Goal: Find contact information: Find contact information

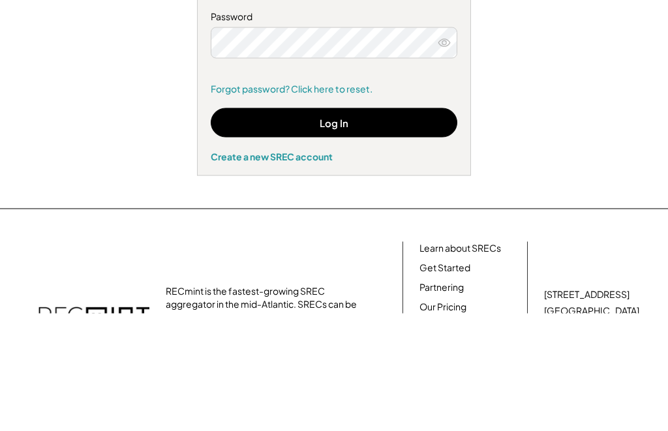
scroll to position [118, 0]
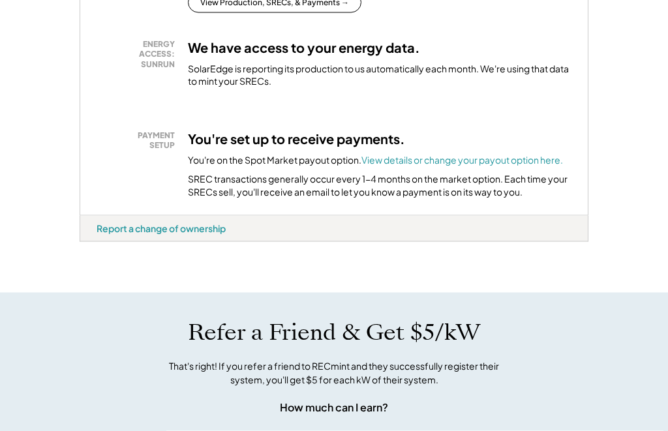
scroll to position [409, 0]
click at [482, 181] on div "SREC transactions generally occur every 1-4 months on the market option. Each t…" at bounding box center [380, 184] width 384 height 25
click at [478, 165] on font "View details or change your payout option here." at bounding box center [463, 159] width 202 height 12
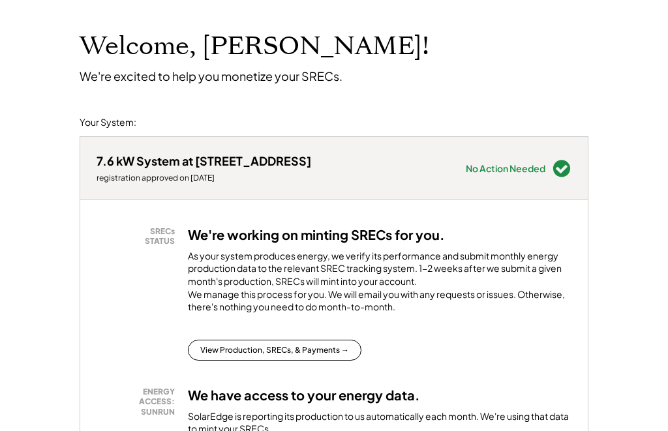
scroll to position [0, 0]
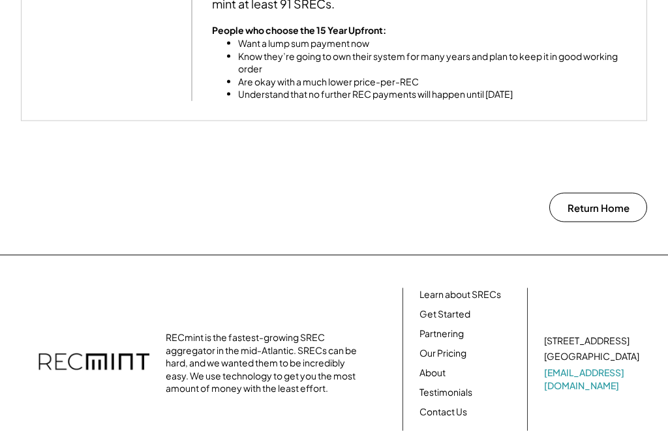
scroll to position [1300, 0]
click at [452, 405] on link "Contact Us" at bounding box center [444, 411] width 48 height 13
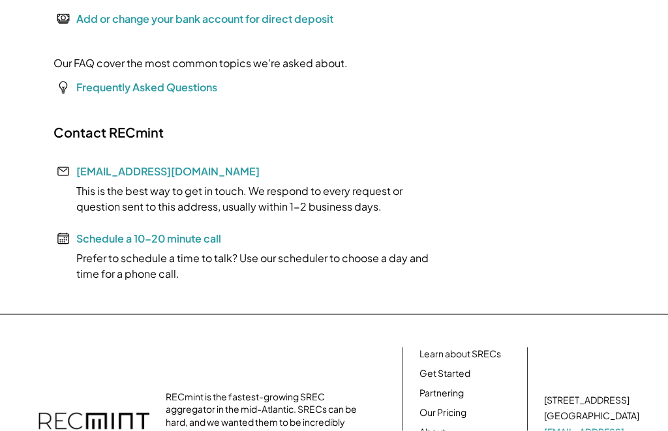
scroll to position [267, 0]
click at [144, 166] on link "[EMAIL_ADDRESS][DOMAIN_NAME]" at bounding box center [167, 171] width 183 height 14
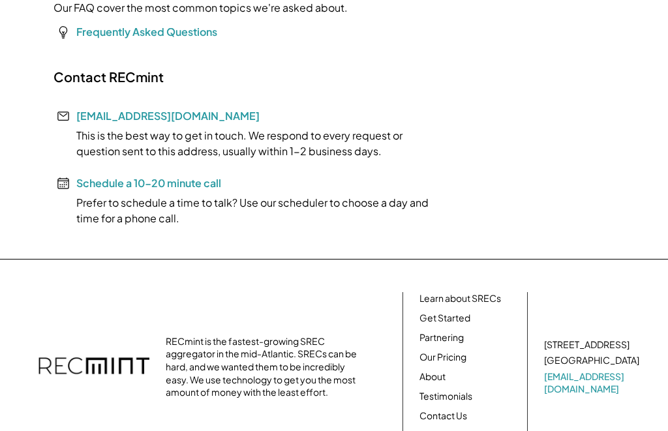
scroll to position [0, 0]
